Goal: Entertainment & Leisure: Browse casually

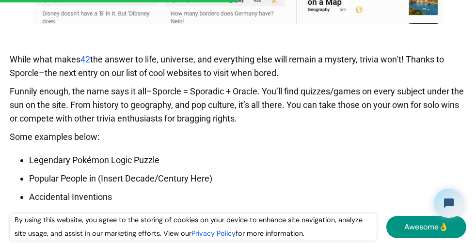
scroll to position [3923, 0]
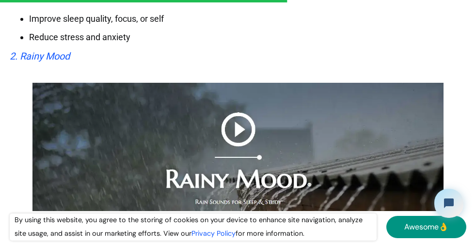
scroll to position [4747, 0]
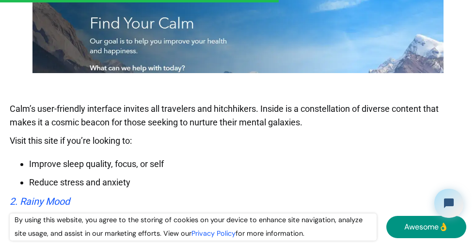
scroll to position [4650, 0]
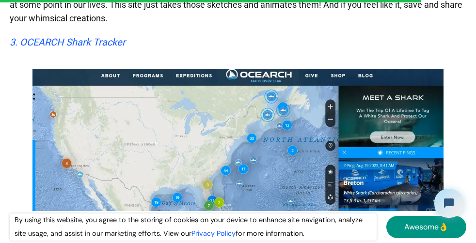
scroll to position [6724, 0]
